Goal: Find specific page/section

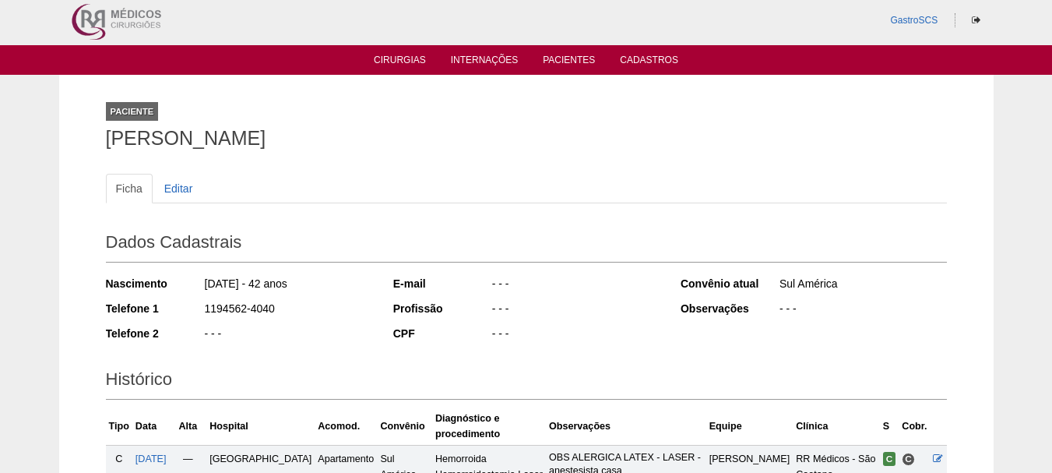
scroll to position [234, 0]
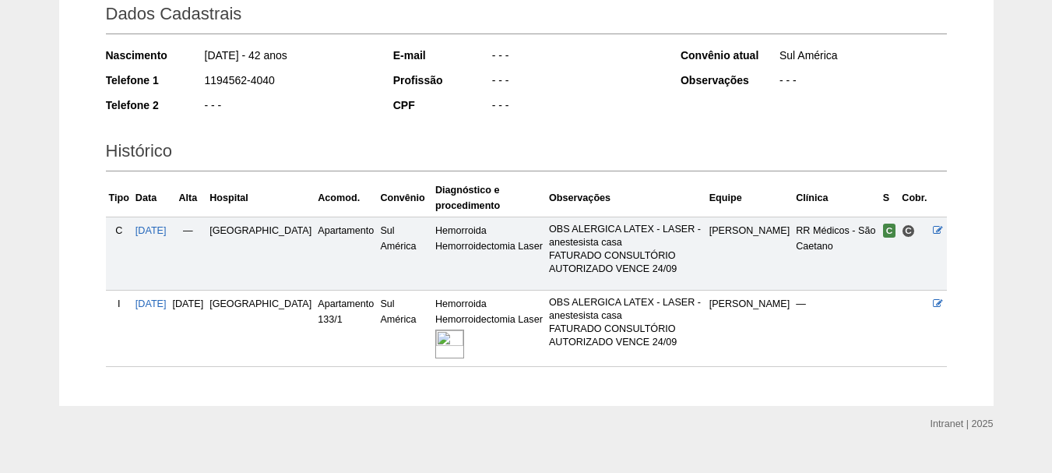
click at [435, 348] on img at bounding box center [449, 343] width 29 height 29
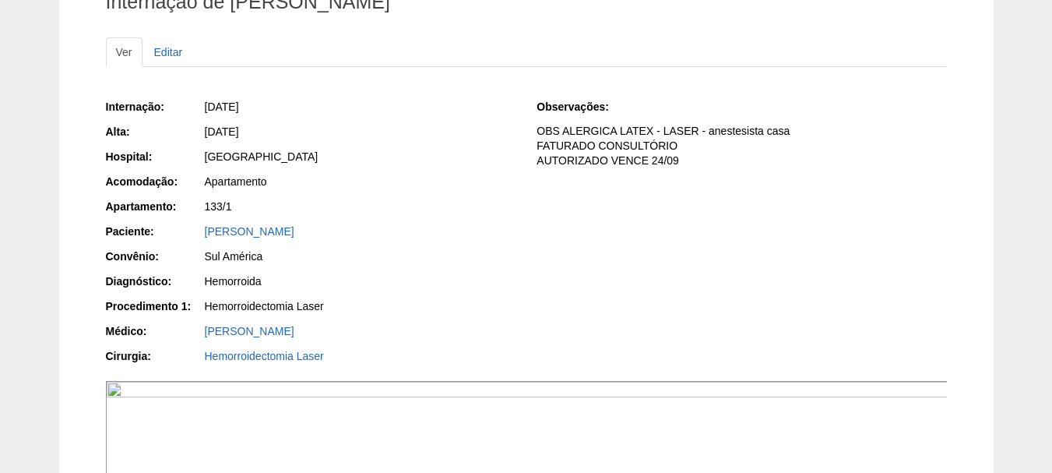
scroll to position [156, 0]
